Goal: Information Seeking & Learning: Learn about a topic

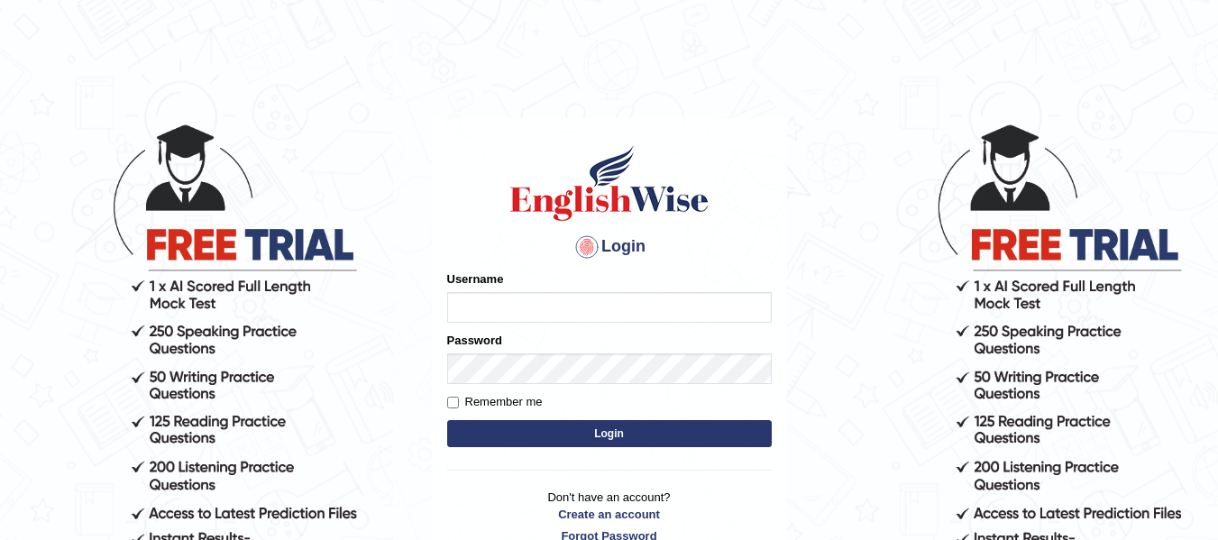
click at [447, 420] on button "Login" at bounding box center [609, 433] width 325 height 27
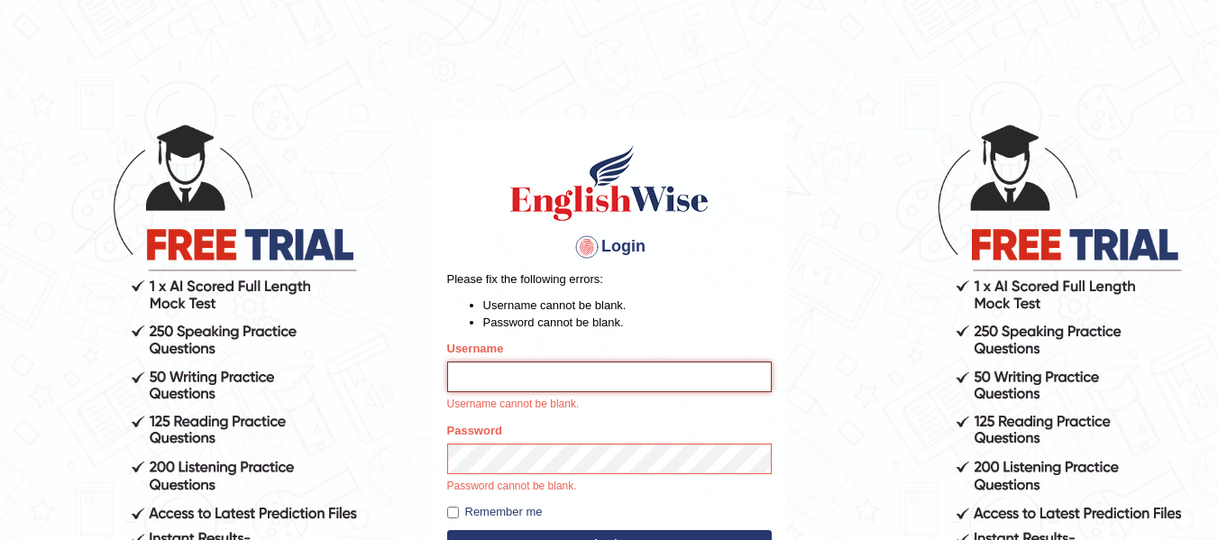
type input "ajay2025"
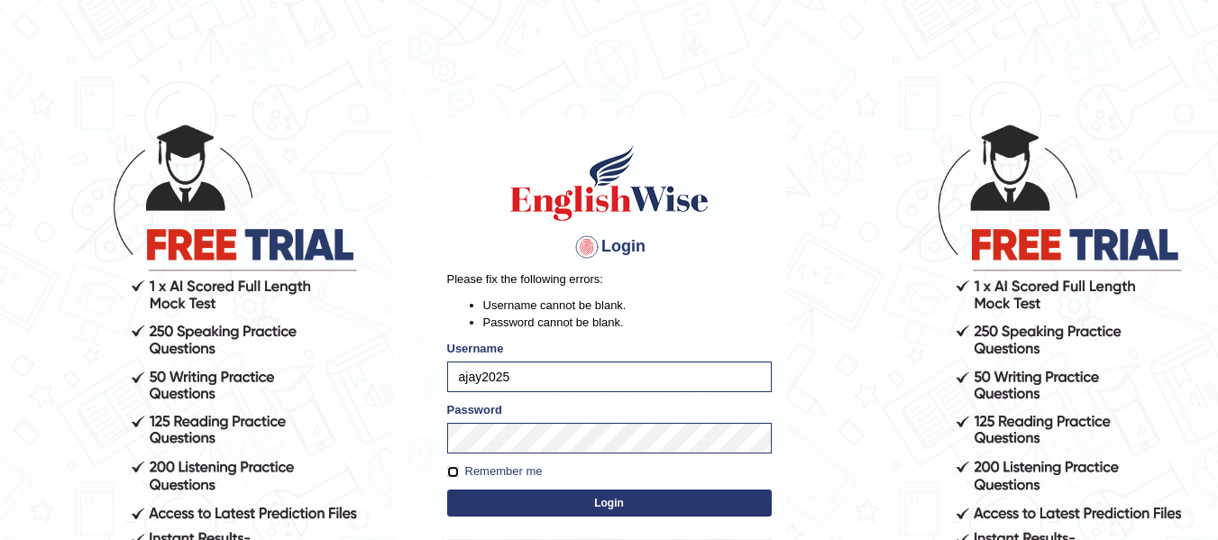
click at [454, 474] on input "Remember me" at bounding box center [453, 472] width 12 height 12
checkbox input "true"
click at [481, 505] on button "Login" at bounding box center [609, 503] width 325 height 27
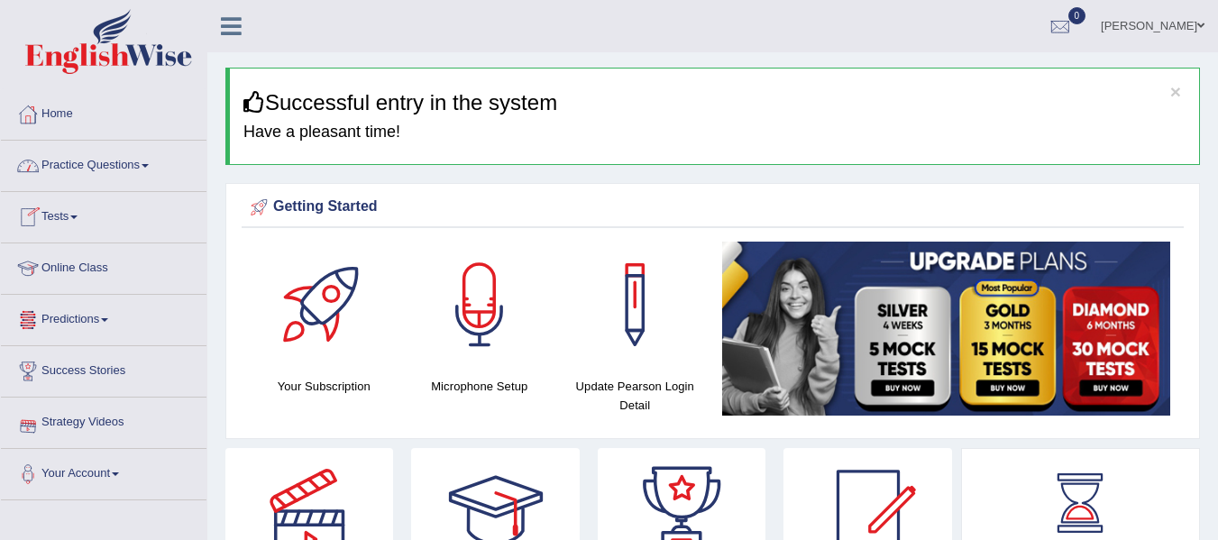
click at [78, 215] on span at bounding box center [73, 217] width 7 height 4
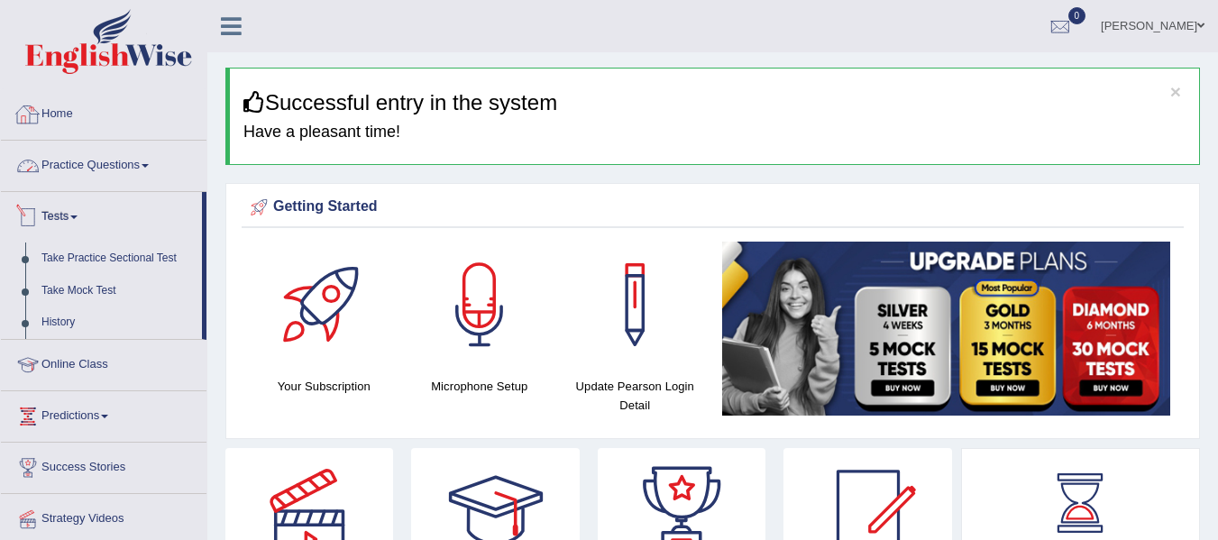
click at [74, 103] on link "Home" at bounding box center [104, 111] width 206 height 45
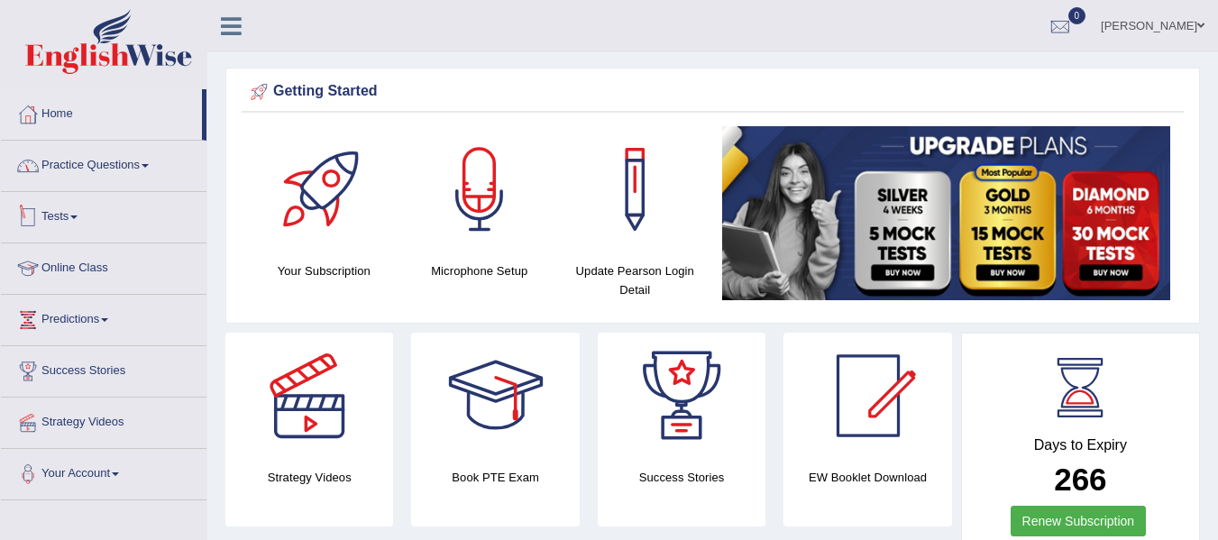
click at [96, 189] on li "Practice Questions Speaking Practice Read Aloud Repeat Sentence Describe Image …" at bounding box center [104, 166] width 206 height 51
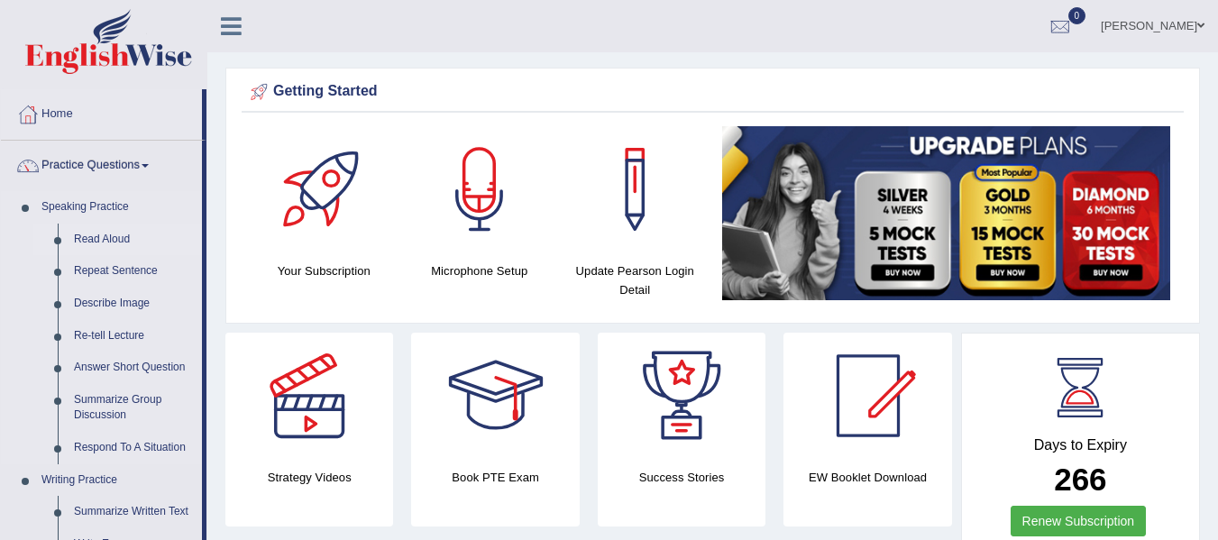
click at [87, 238] on link "Read Aloud" at bounding box center [134, 240] width 136 height 32
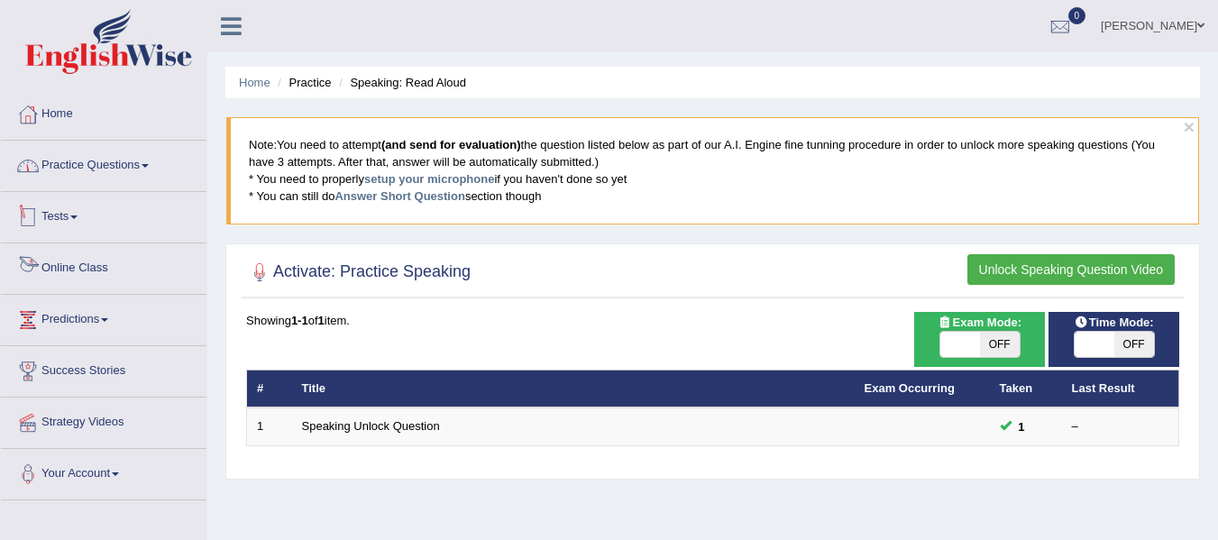
click at [66, 181] on link "Practice Questions" at bounding box center [104, 163] width 206 height 45
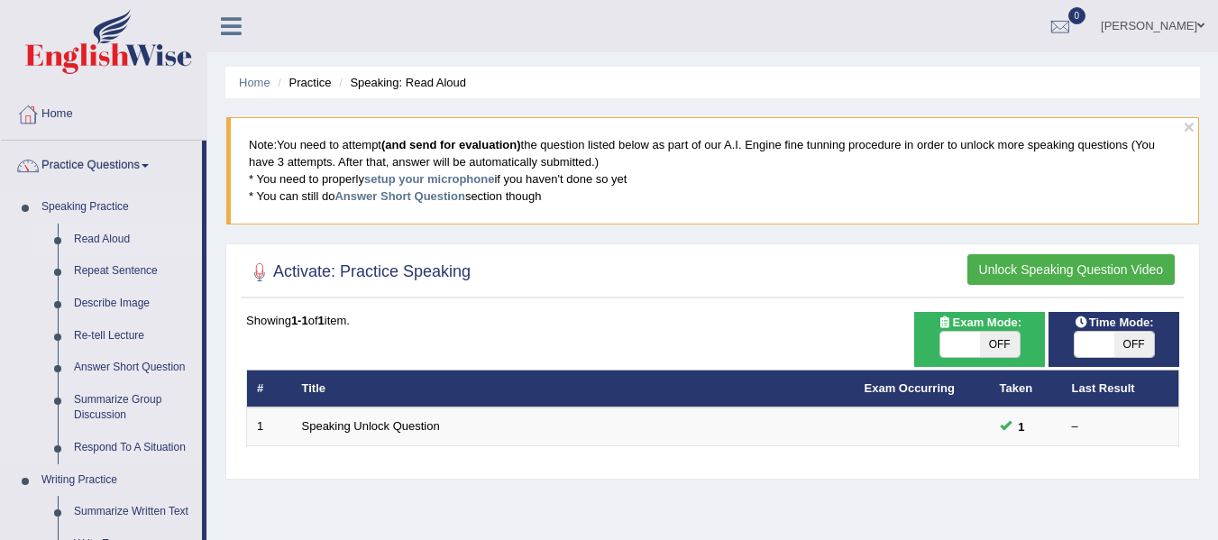
click at [85, 235] on link "Read Aloud" at bounding box center [134, 240] width 136 height 32
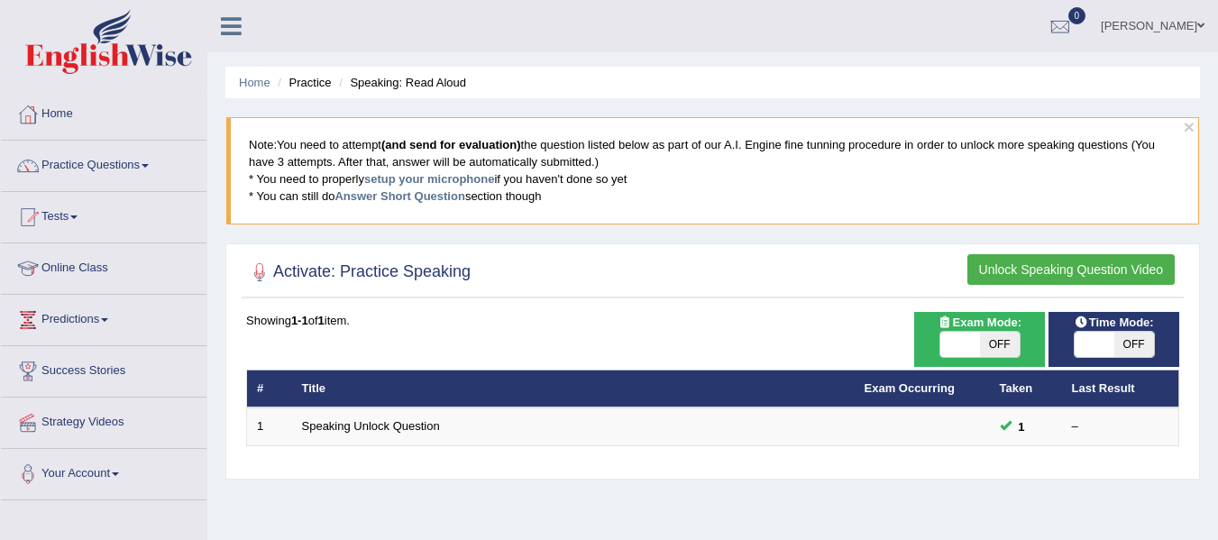
click at [994, 267] on button "Unlock Speaking Question Video" at bounding box center [1070, 269] width 207 height 31
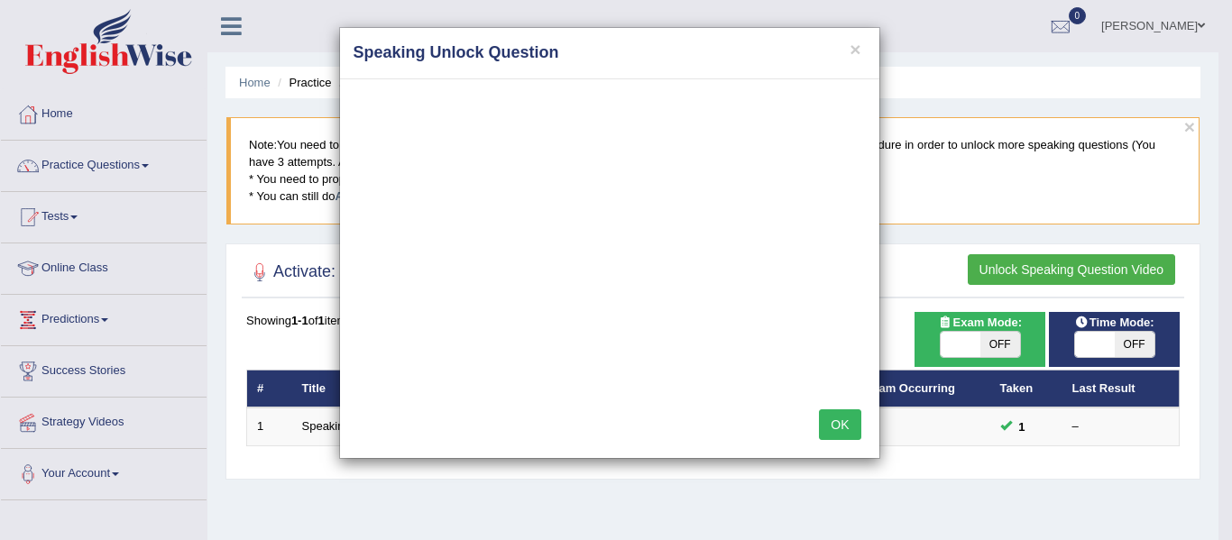
click at [259, 161] on div "× Speaking Unlock Question OK" at bounding box center [616, 270] width 1232 height 540
click at [848, 44] on h4 "Speaking Unlock Question" at bounding box center [609, 52] width 512 height 23
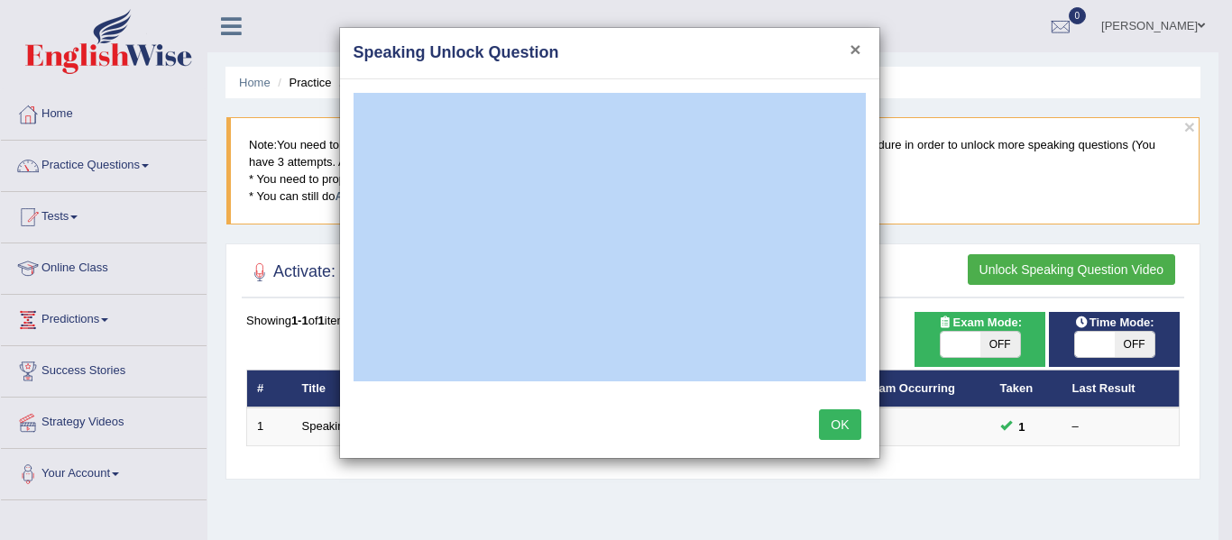
drag, startPoint x: 848, startPoint y: 44, endPoint x: 859, endPoint y: 49, distance: 11.7
click at [851, 44] on div "× Speaking Unlock Question" at bounding box center [609, 53] width 539 height 51
click at [859, 49] on button "×" at bounding box center [854, 49] width 11 height 19
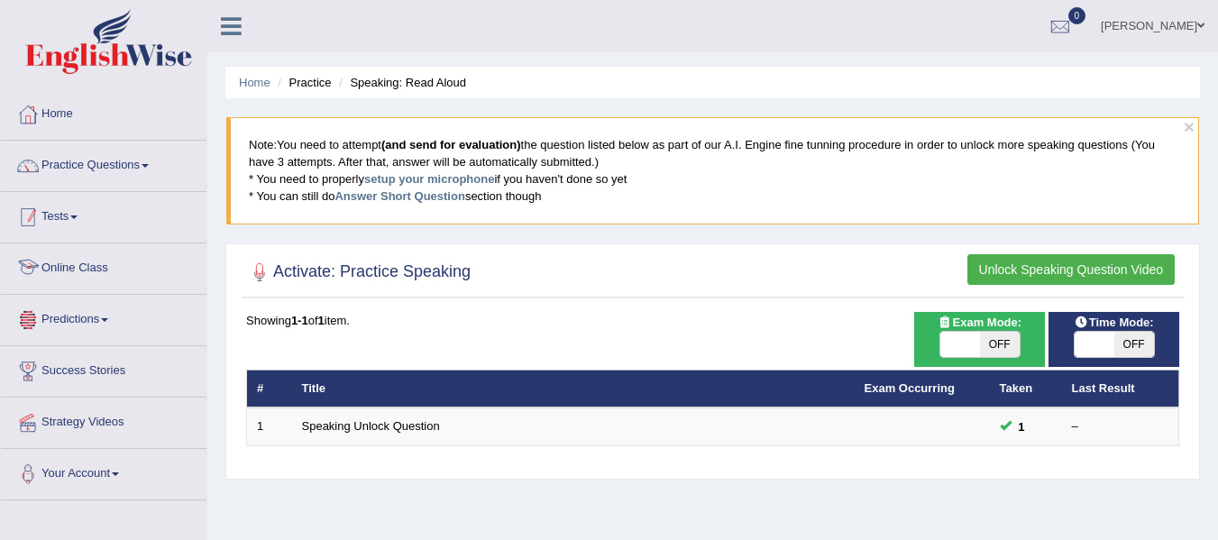
click at [94, 213] on link "Tests" at bounding box center [104, 214] width 206 height 45
